Goal: Task Accomplishment & Management: Complete application form

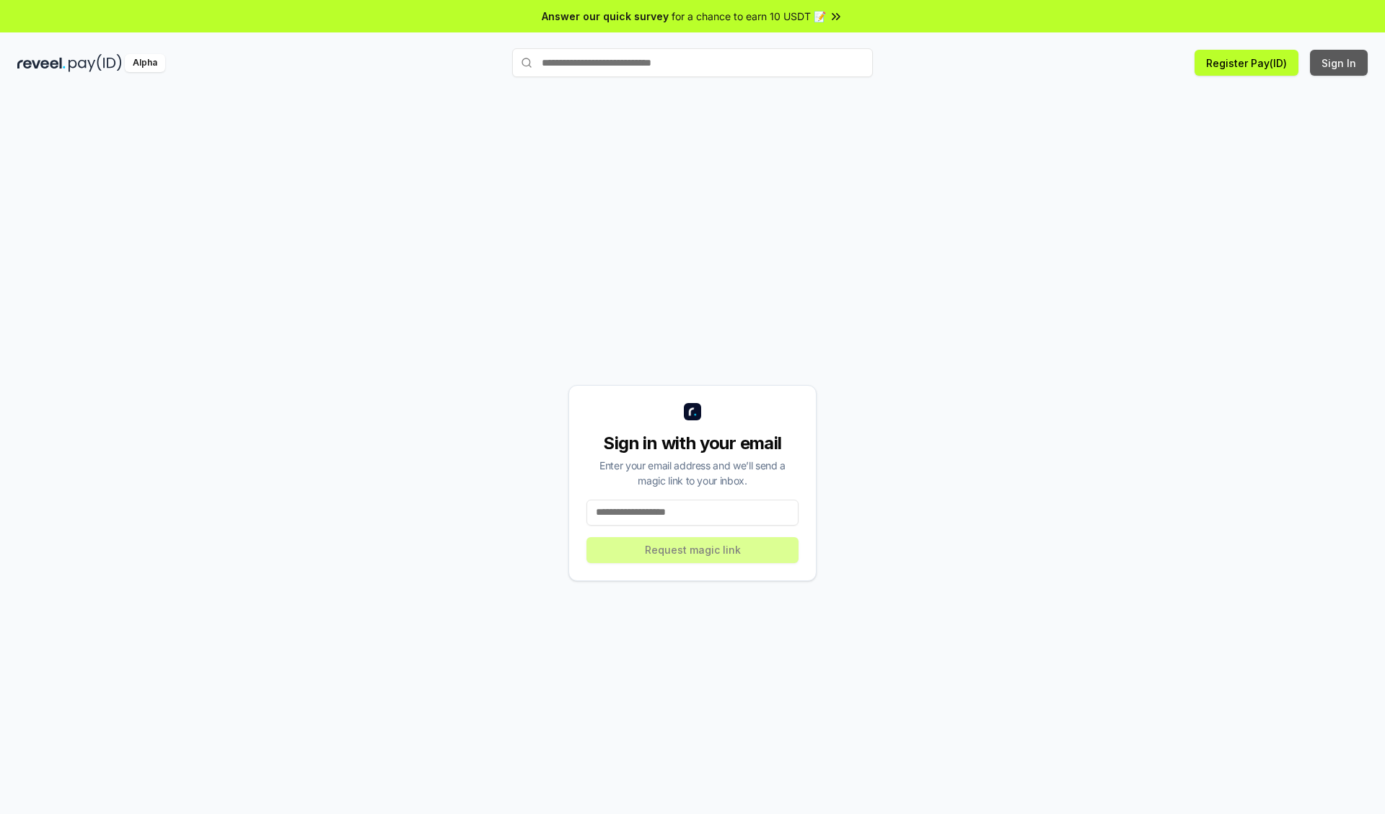
click at [1339, 63] on button "Sign In" at bounding box center [1339, 63] width 58 height 26
type input "**********"
click at [692, 550] on button "Request magic link" at bounding box center [692, 550] width 212 height 26
